Goal: Information Seeking & Learning: Find contact information

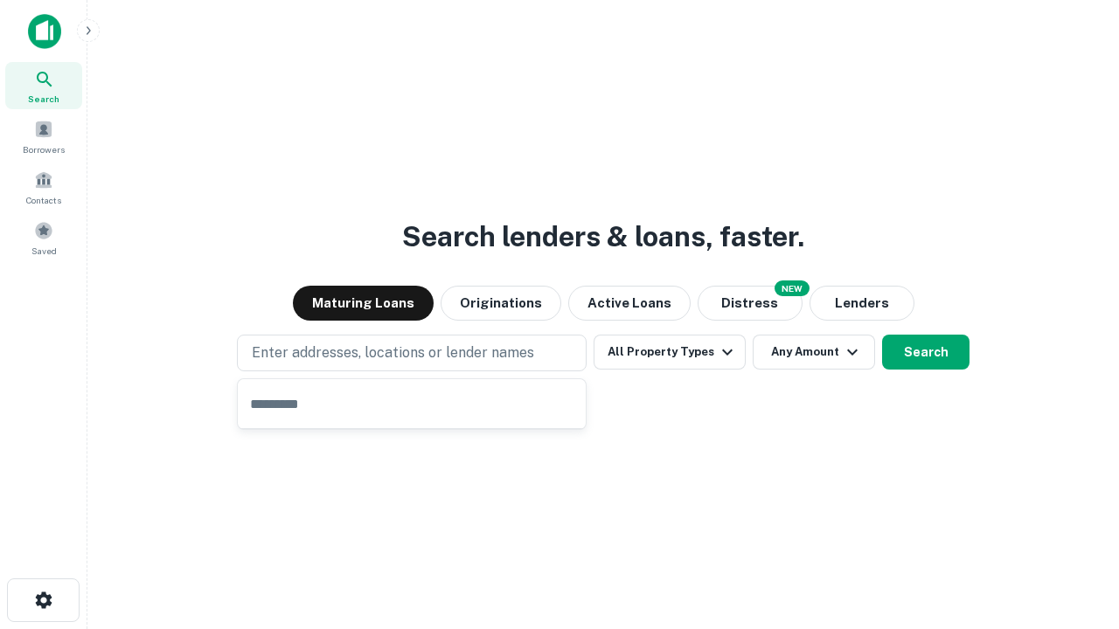
type input "**********"
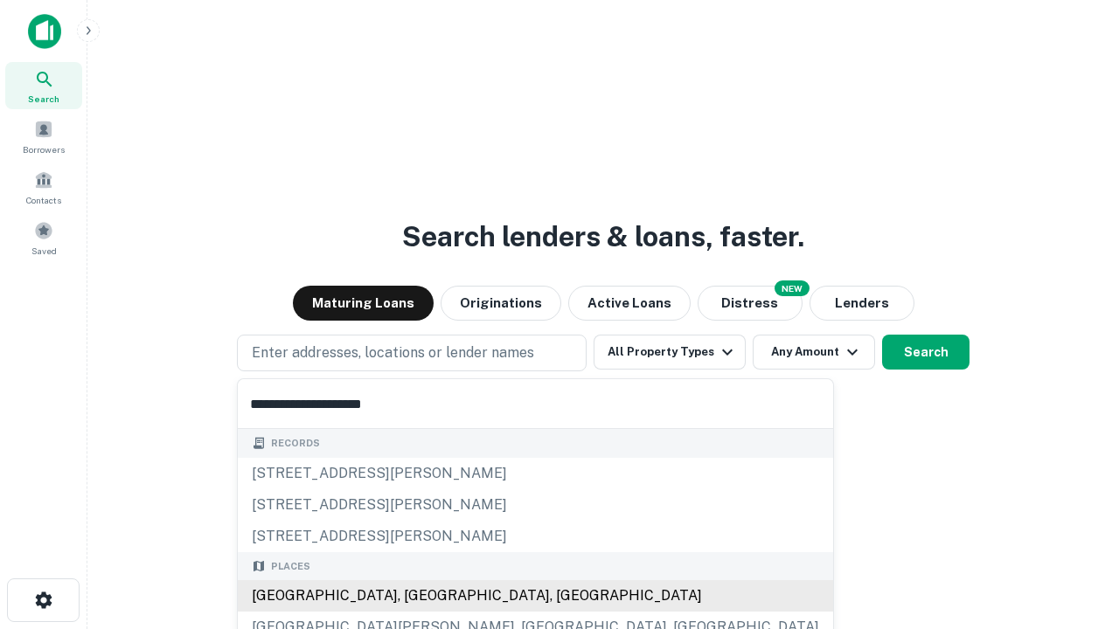
click at [418, 596] on div "Santa Monica, CA, USA" at bounding box center [535, 595] width 595 height 31
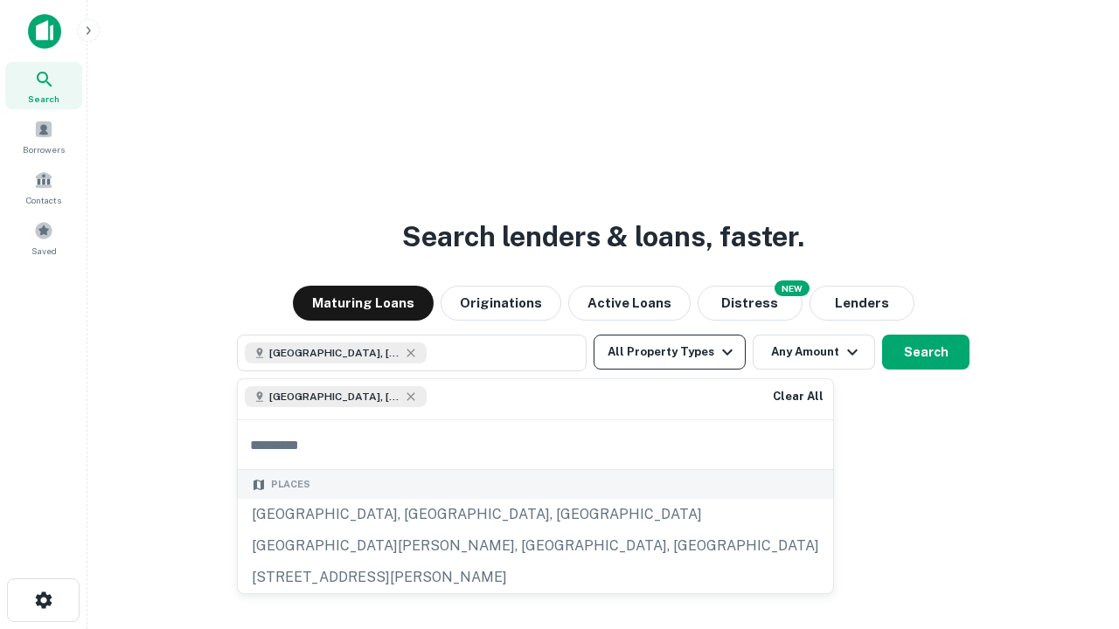
click at [670, 352] on button "All Property Types" at bounding box center [670, 352] width 152 height 35
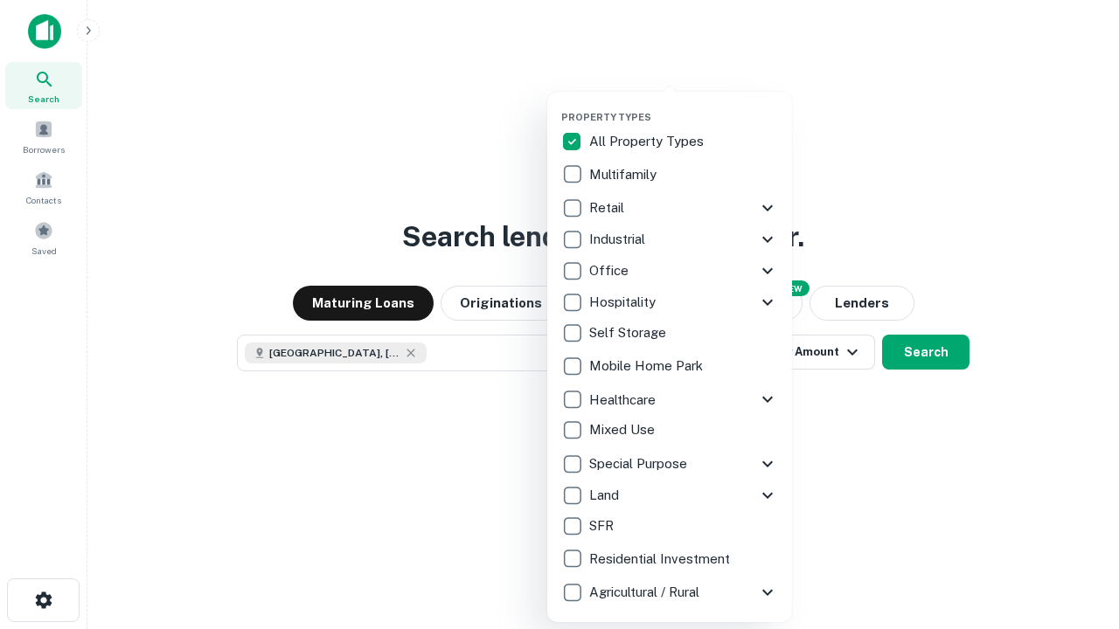
click at [684, 106] on button "button" at bounding box center [683, 106] width 245 height 1
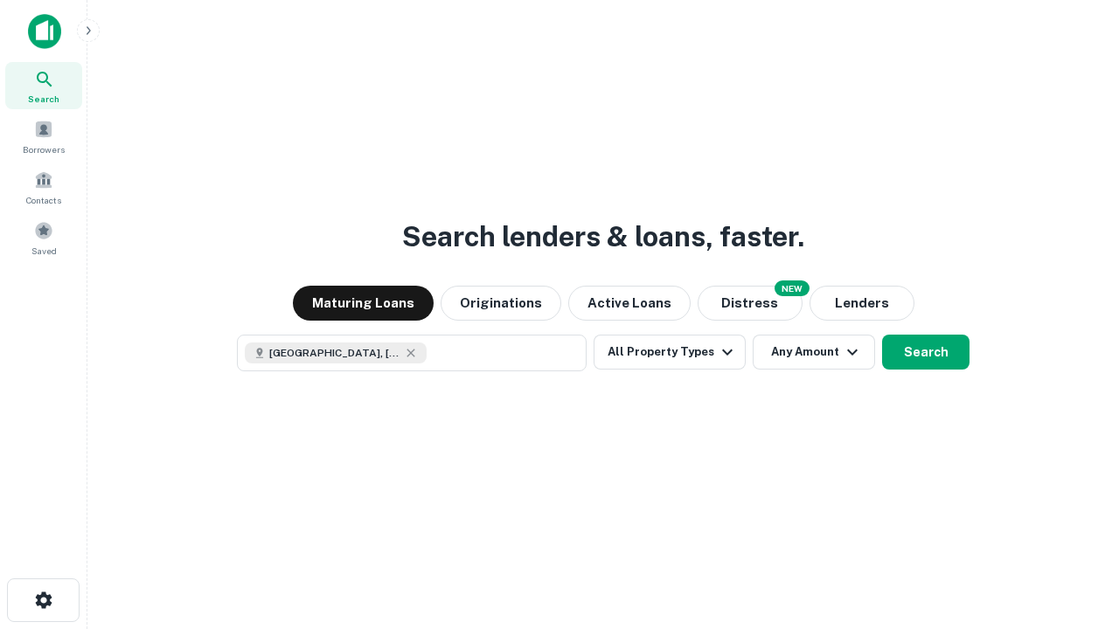
scroll to position [28, 0]
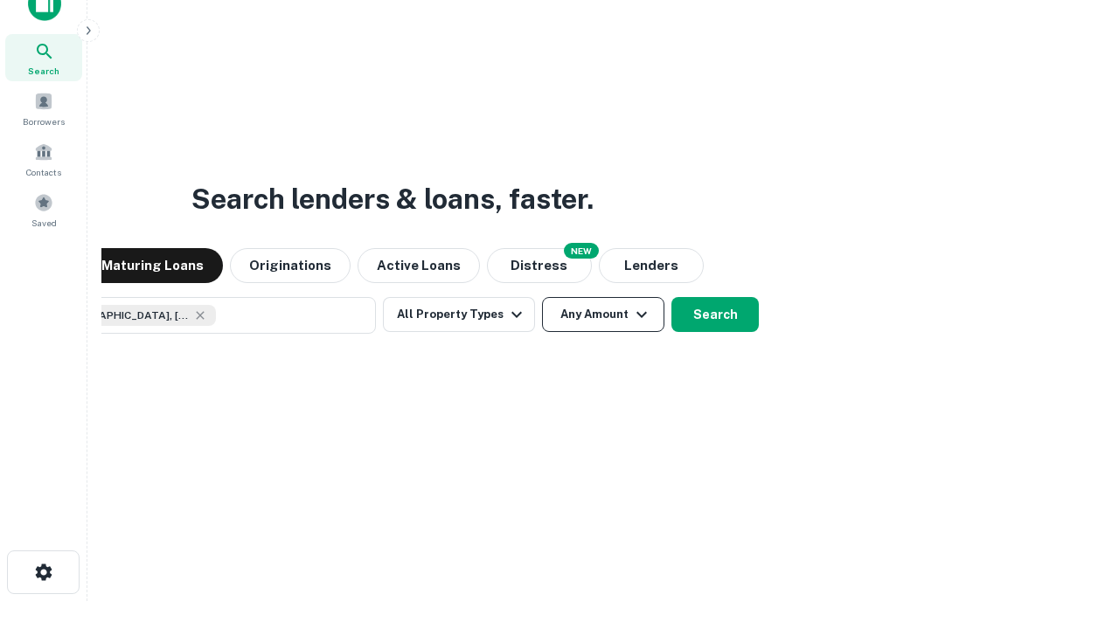
click at [542, 297] on button "Any Amount" at bounding box center [603, 314] width 122 height 35
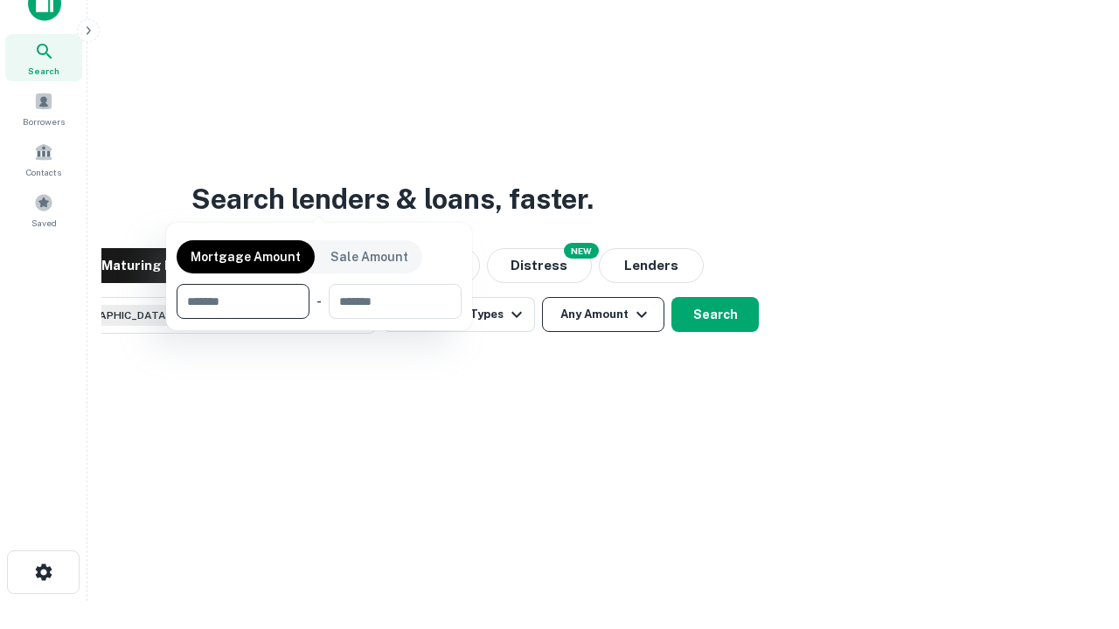
scroll to position [126, 495]
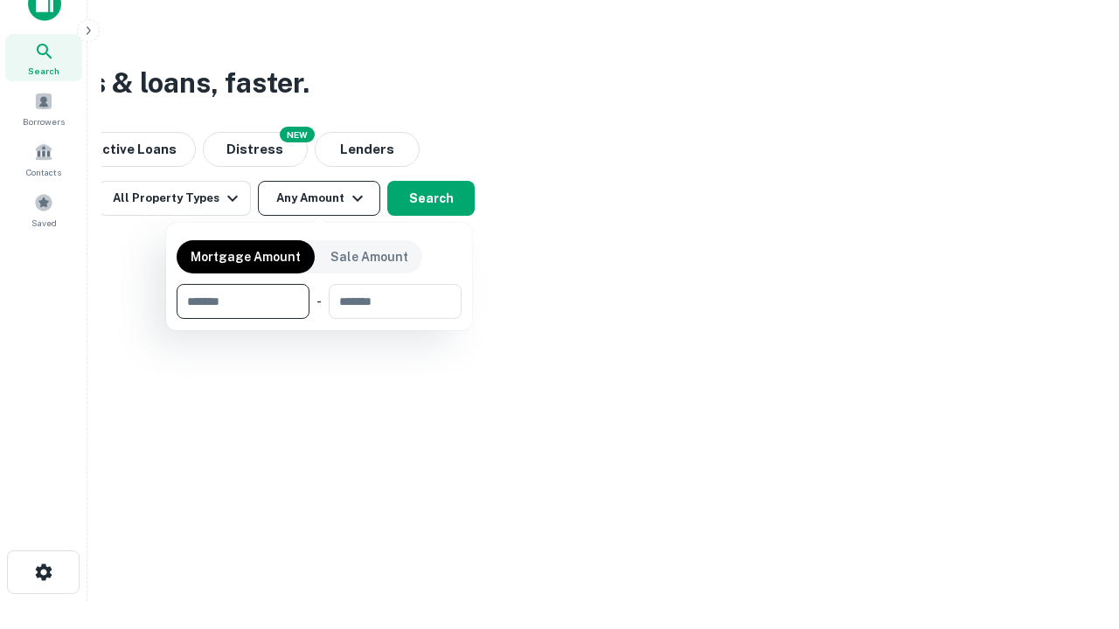
type input "*******"
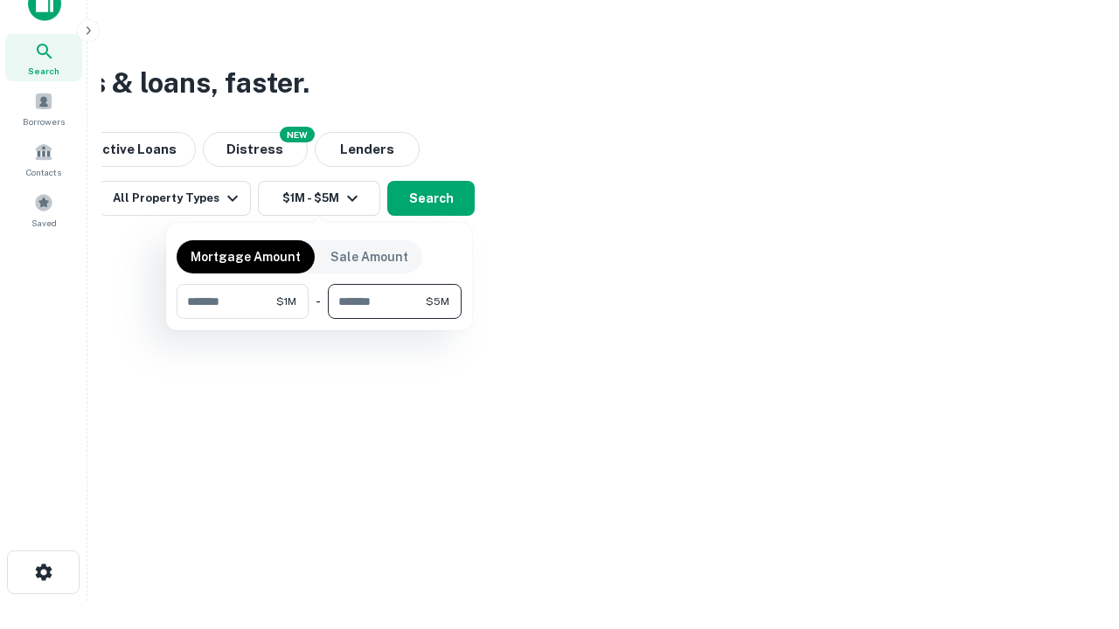
type input "*******"
click at [319, 319] on button "button" at bounding box center [319, 319] width 285 height 1
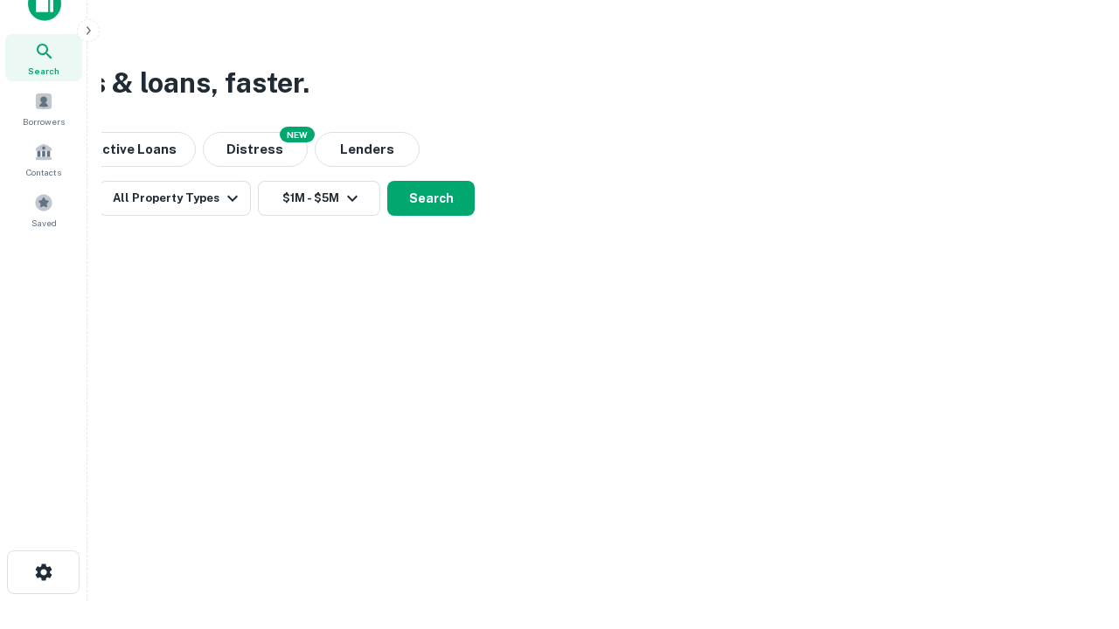
scroll to position [28, 0]
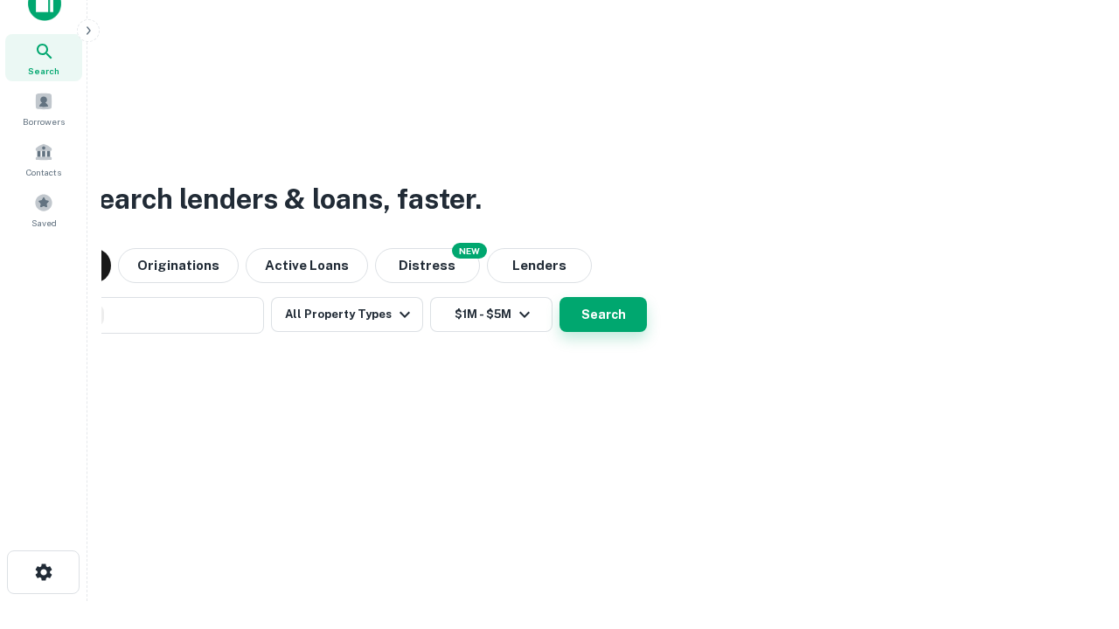
click at [559, 297] on button "Search" at bounding box center [602, 314] width 87 height 35
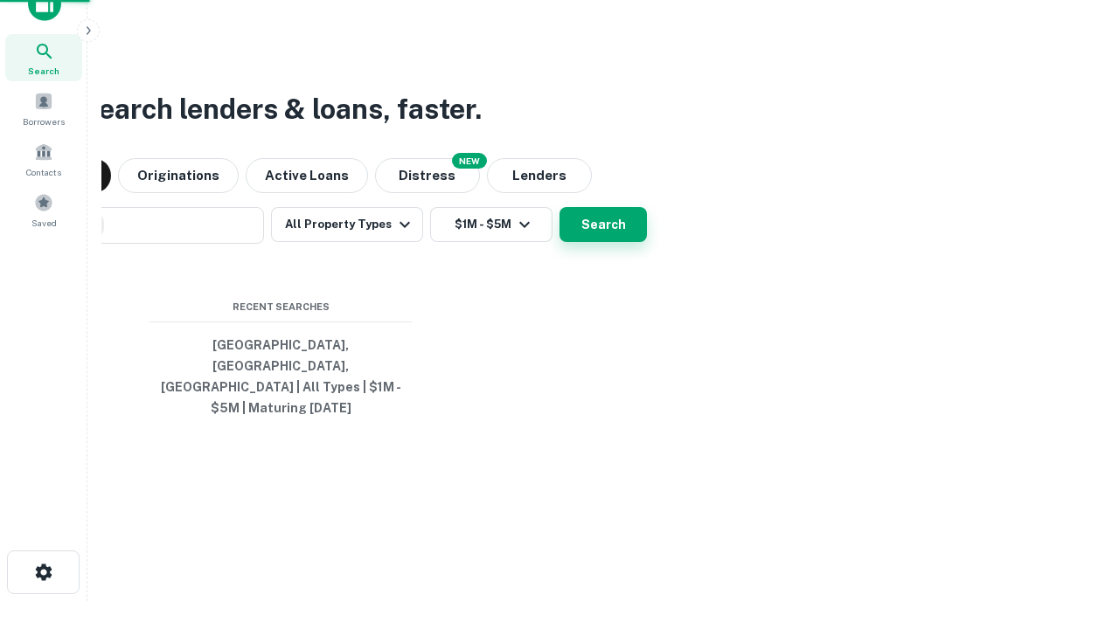
scroll to position [57, 495]
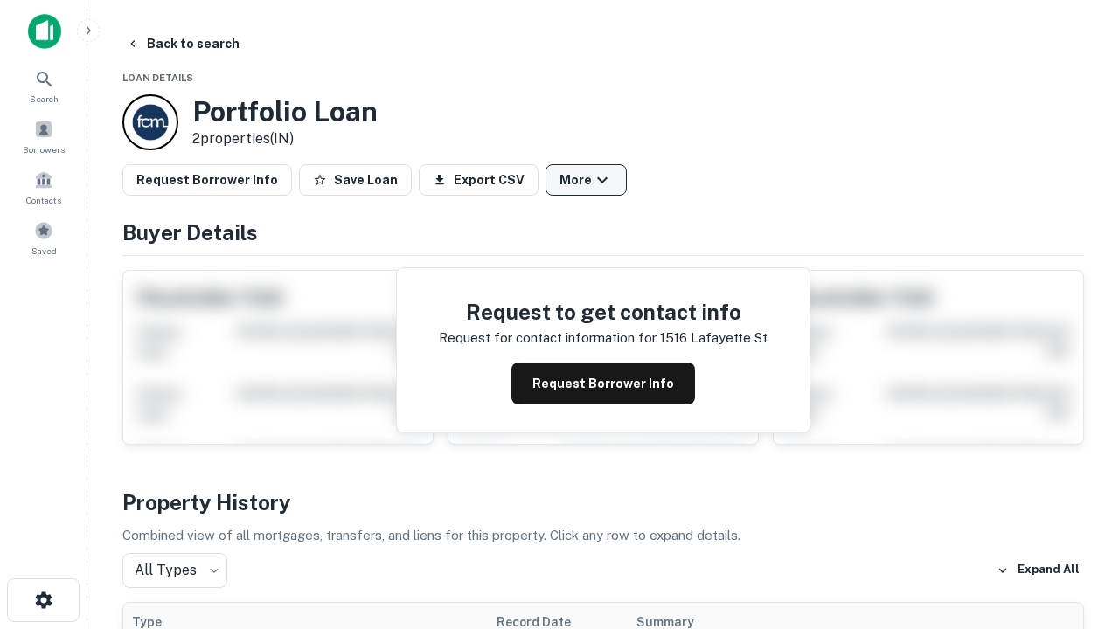
click at [586, 180] on button "More" at bounding box center [586, 179] width 81 height 31
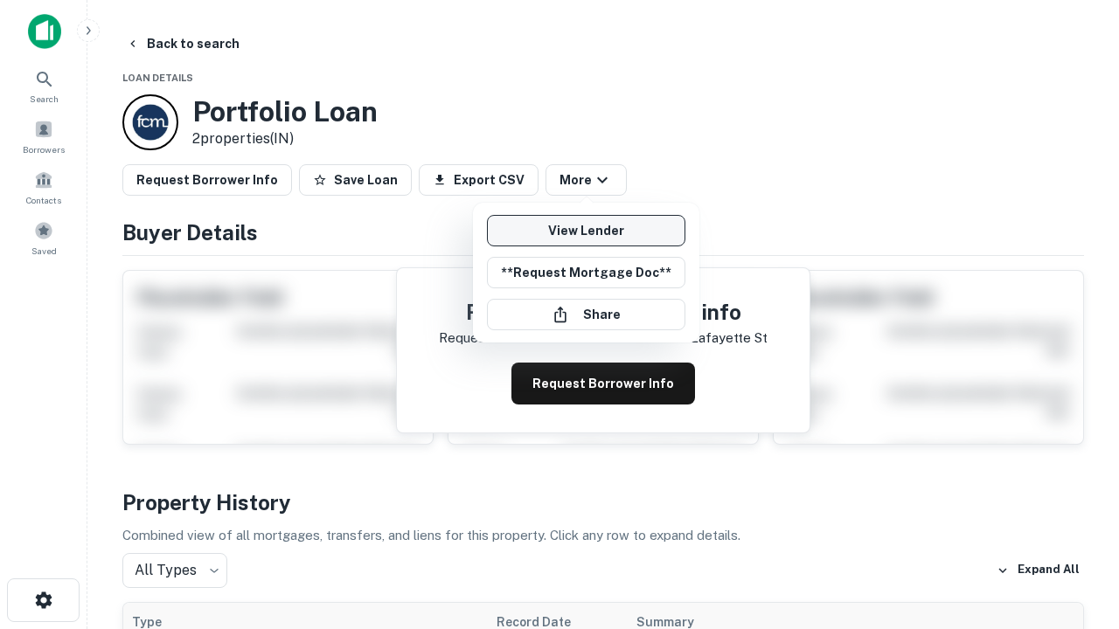
click at [586, 231] on link "View Lender" at bounding box center [586, 230] width 198 height 31
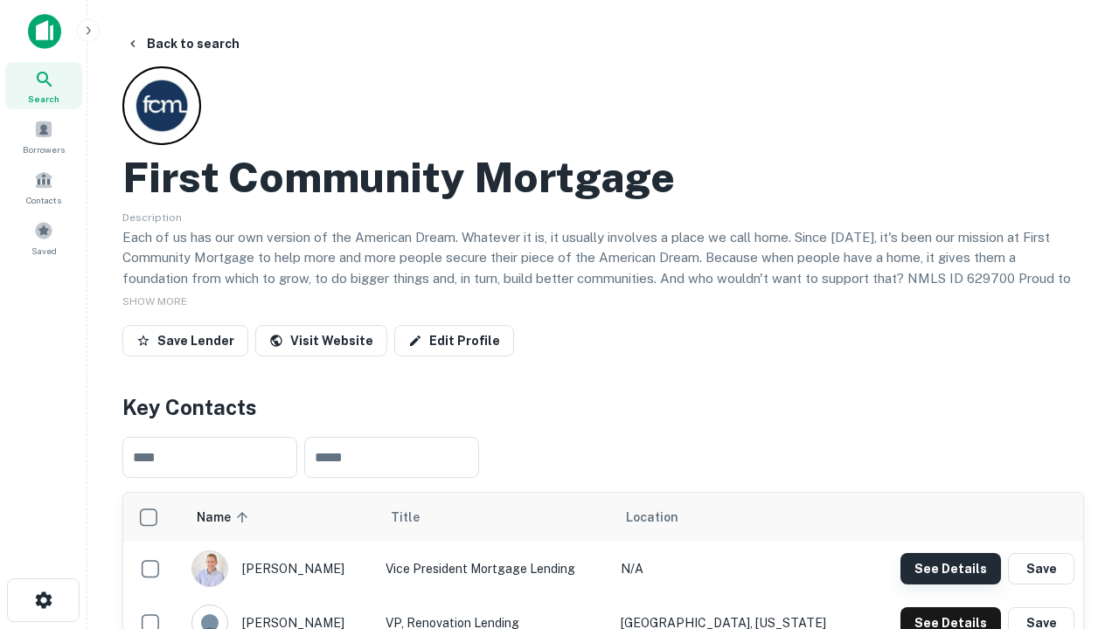
click at [950, 568] on button "See Details" at bounding box center [950, 568] width 101 height 31
